Goal: Book appointment/travel/reservation

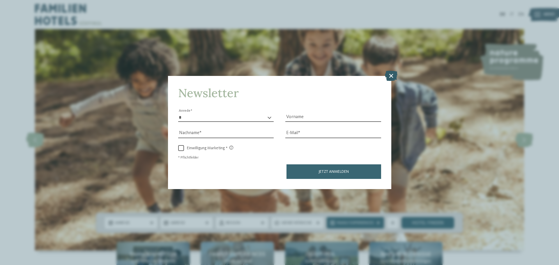
click at [389, 74] on icon at bounding box center [391, 76] width 13 height 10
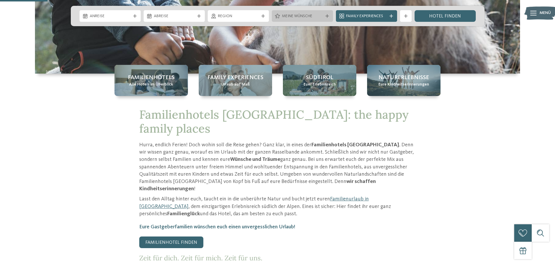
scroll to position [146, 0]
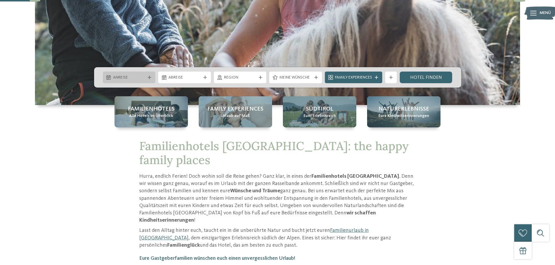
click at [143, 76] on span "Anreise" at bounding box center [129, 78] width 32 height 6
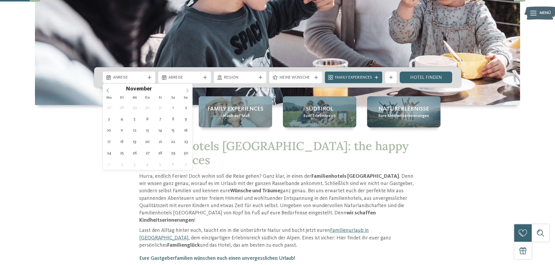
click at [185, 90] on icon at bounding box center [187, 91] width 4 height 4
type div "[DATE]"
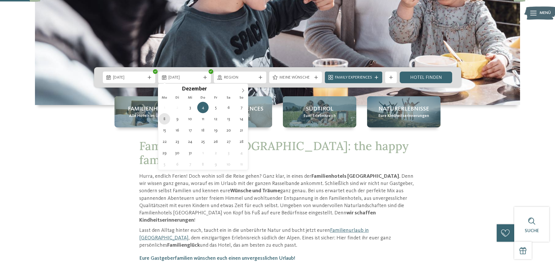
type div "[DATE]"
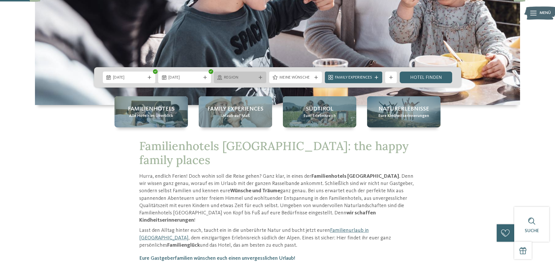
click at [260, 79] on div "Region" at bounding box center [240, 78] width 53 height 12
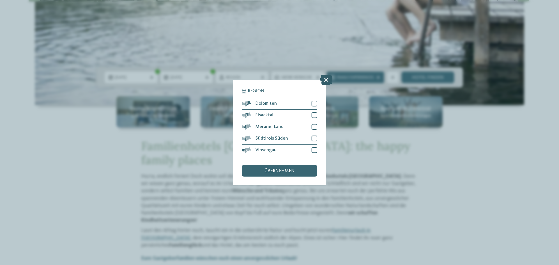
click at [325, 79] on icon at bounding box center [326, 80] width 13 height 10
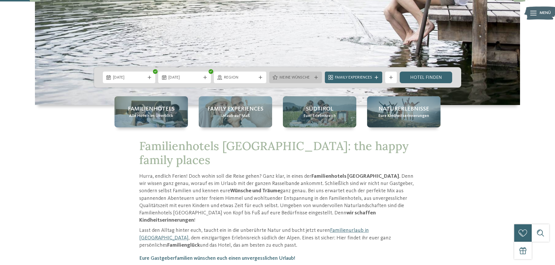
click at [306, 79] on span "Meine Wünsche" at bounding box center [295, 78] width 32 height 6
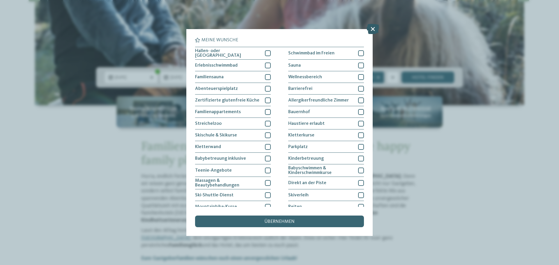
click at [369, 28] on icon at bounding box center [373, 29] width 13 height 10
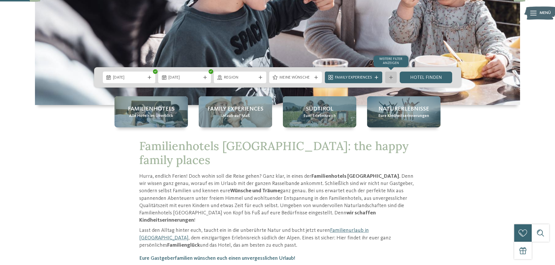
click at [390, 77] on icon at bounding box center [390, 77] width 3 height 3
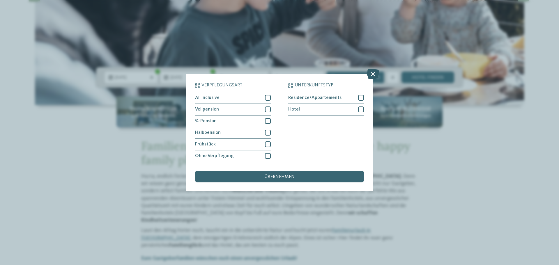
click at [374, 77] on icon at bounding box center [373, 74] width 13 height 10
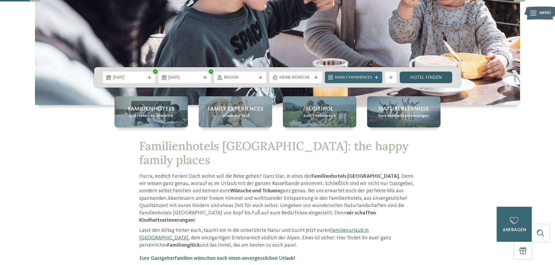
click at [419, 80] on link "Hotel finden" at bounding box center [426, 78] width 53 height 12
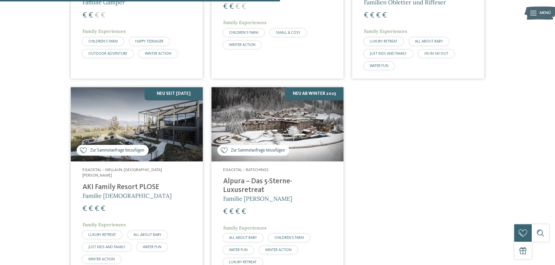
scroll to position [366, 0]
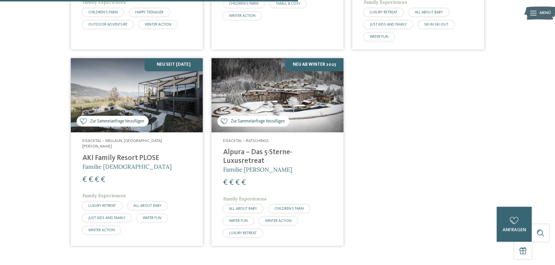
click at [138, 154] on h4 "AKI Family Resort PLOSE" at bounding box center [136, 158] width 109 height 9
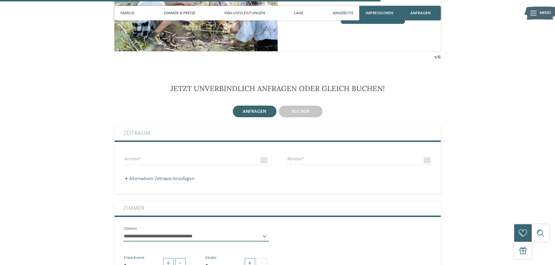
scroll to position [1485, 0]
